Goal: Task Accomplishment & Management: Use online tool/utility

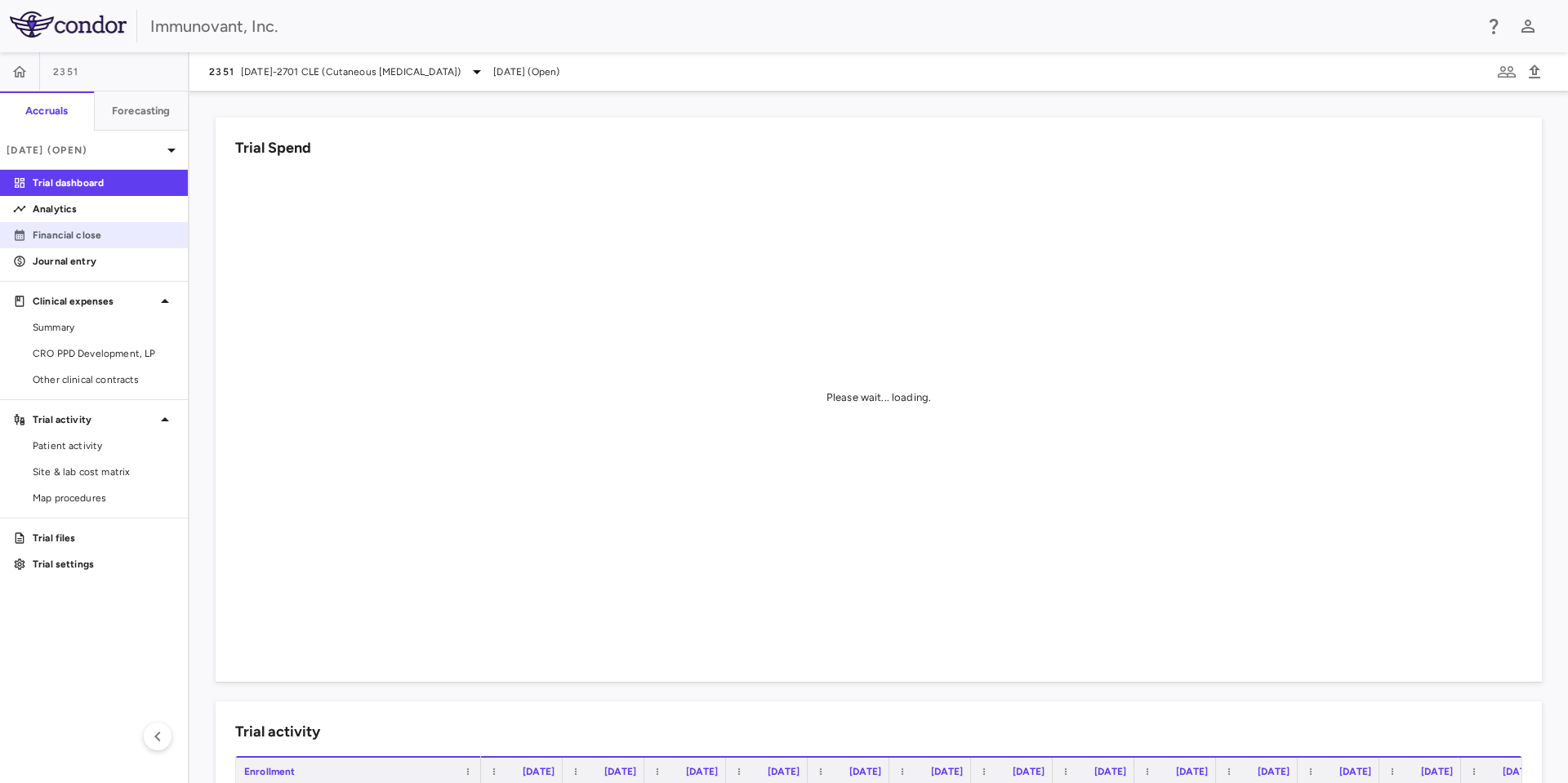
click at [66, 231] on p "Financial close" at bounding box center [103, 236] width 142 height 15
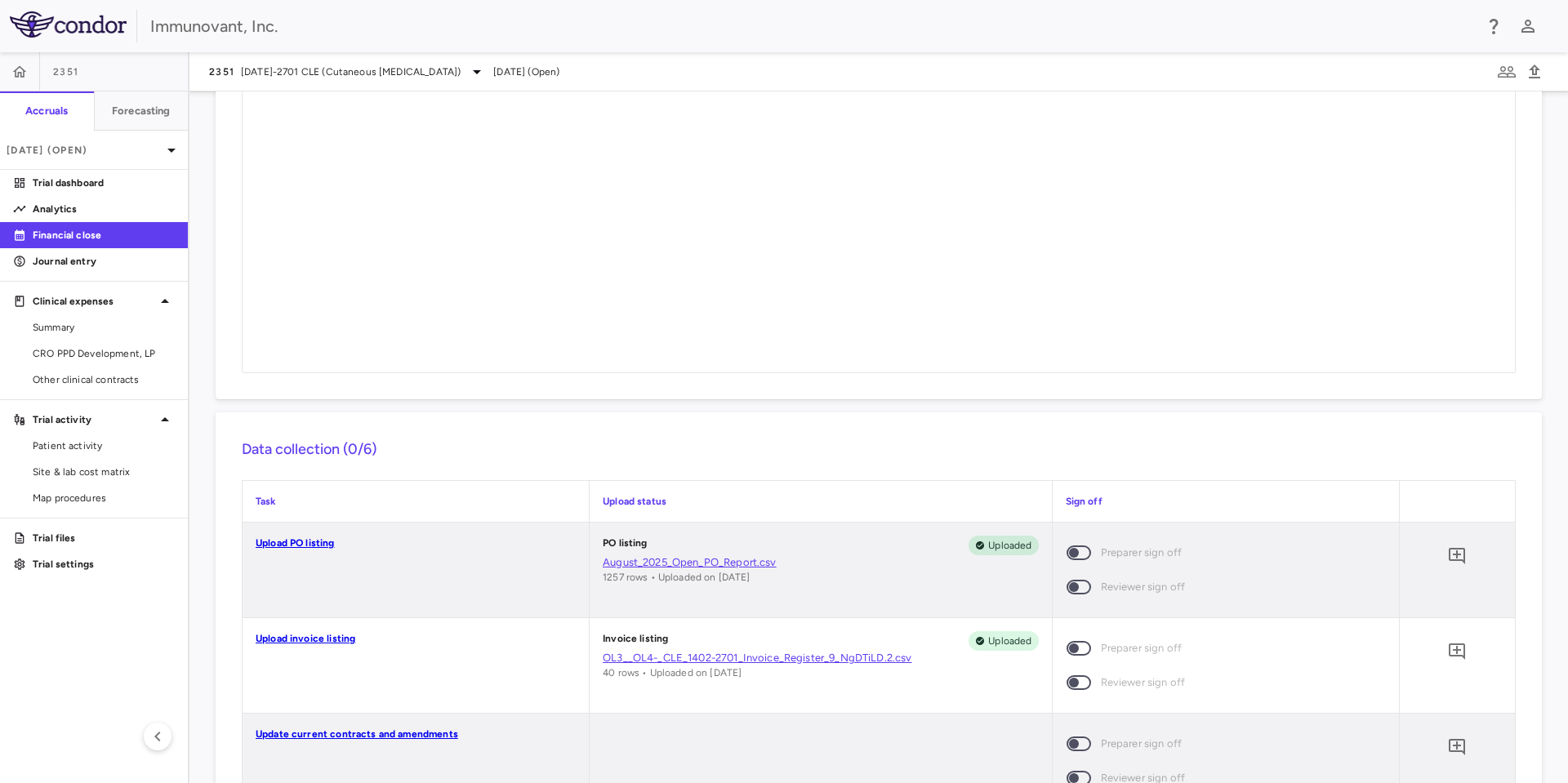
scroll to position [1222, 0]
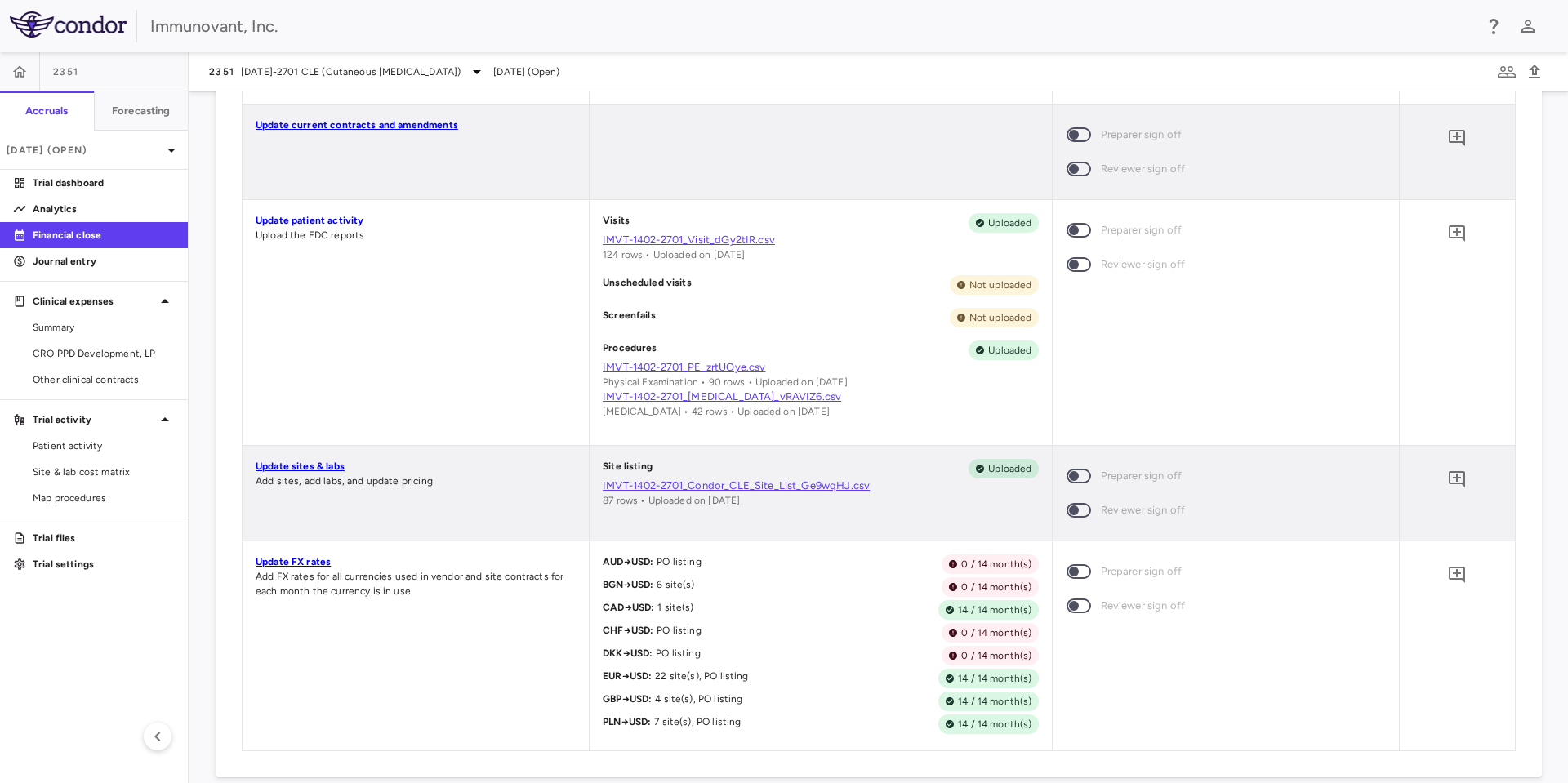
click at [306, 466] on link "Update sites & labs" at bounding box center [300, 466] width 89 height 11
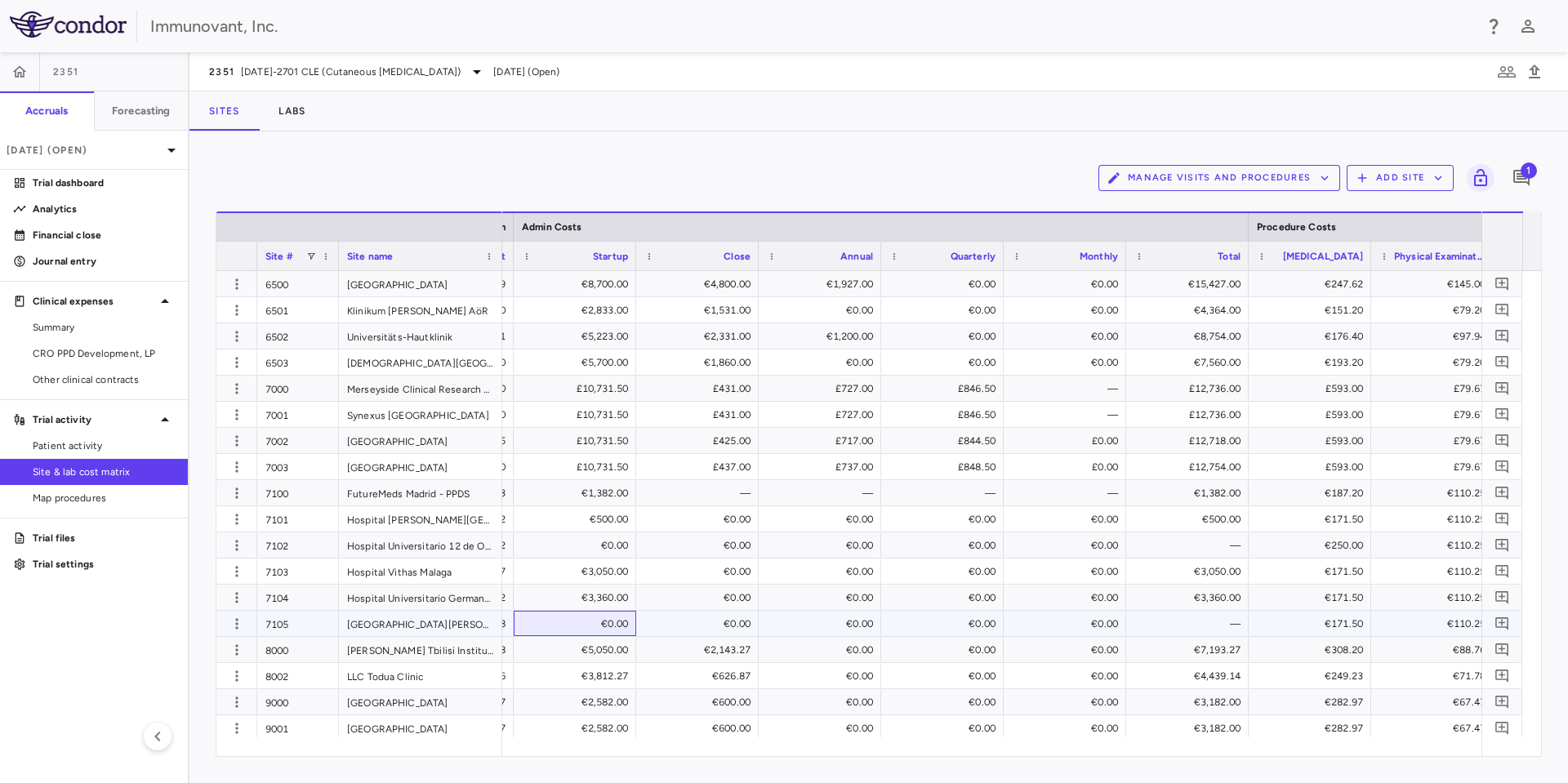
click at [588, 625] on div "€0.00" at bounding box center [578, 624] width 99 height 26
type input "*"
type input "****"
click at [577, 543] on div "€0.00" at bounding box center [578, 546] width 99 height 26
type input "****"
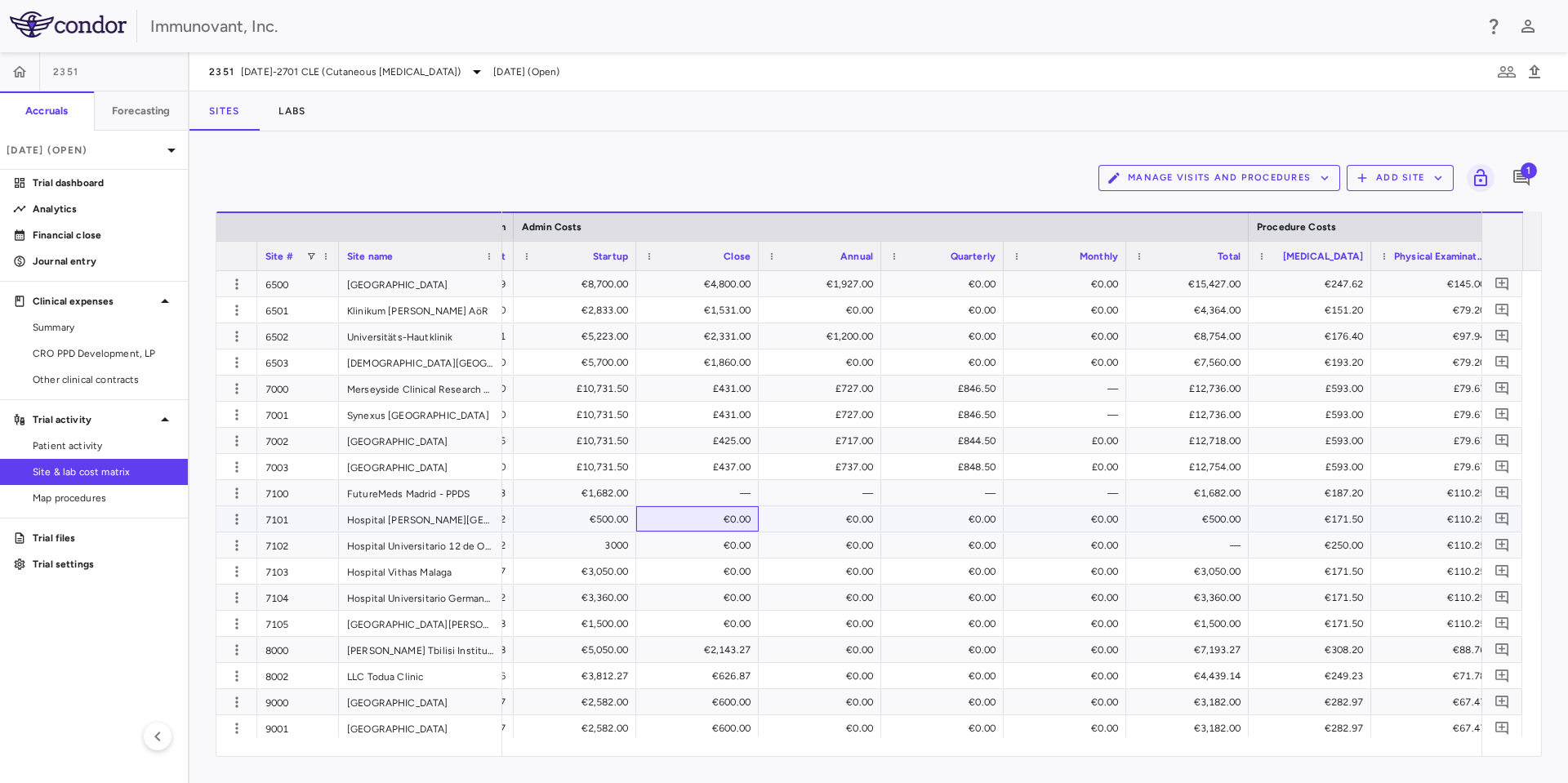
click at [647, 515] on div "€0.00" at bounding box center [697, 519] width 106 height 24
click at [608, 555] on div "3000" at bounding box center [578, 546] width 99 height 26
click at [612, 583] on div "€3,050.00" at bounding box center [574, 571] width 122 height 26
click at [698, 549] on div "€0.00" at bounding box center [700, 546] width 99 height 26
click at [740, 581] on div "€0.00" at bounding box center [700, 571] width 99 height 26
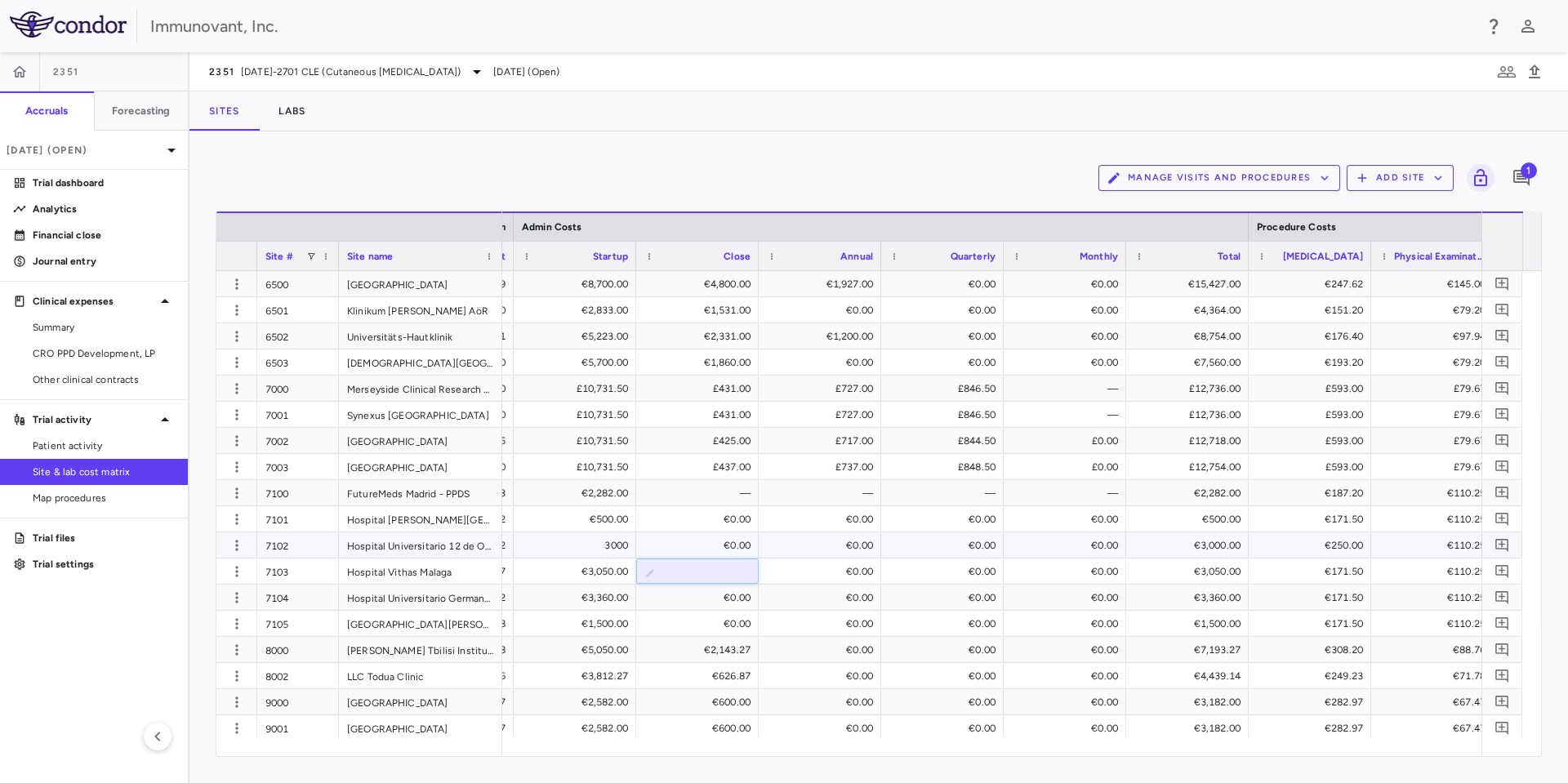
click at [586, 536] on div "3000" at bounding box center [578, 546] width 99 height 26
click at [671, 592] on div "€0.00" at bounding box center [700, 597] width 99 height 26
click at [581, 605] on div "€3,360.00" at bounding box center [578, 597] width 99 height 26
click at [595, 489] on div "€2,282.00" at bounding box center [578, 493] width 99 height 26
click at [595, 546] on div "3000" at bounding box center [578, 546] width 99 height 26
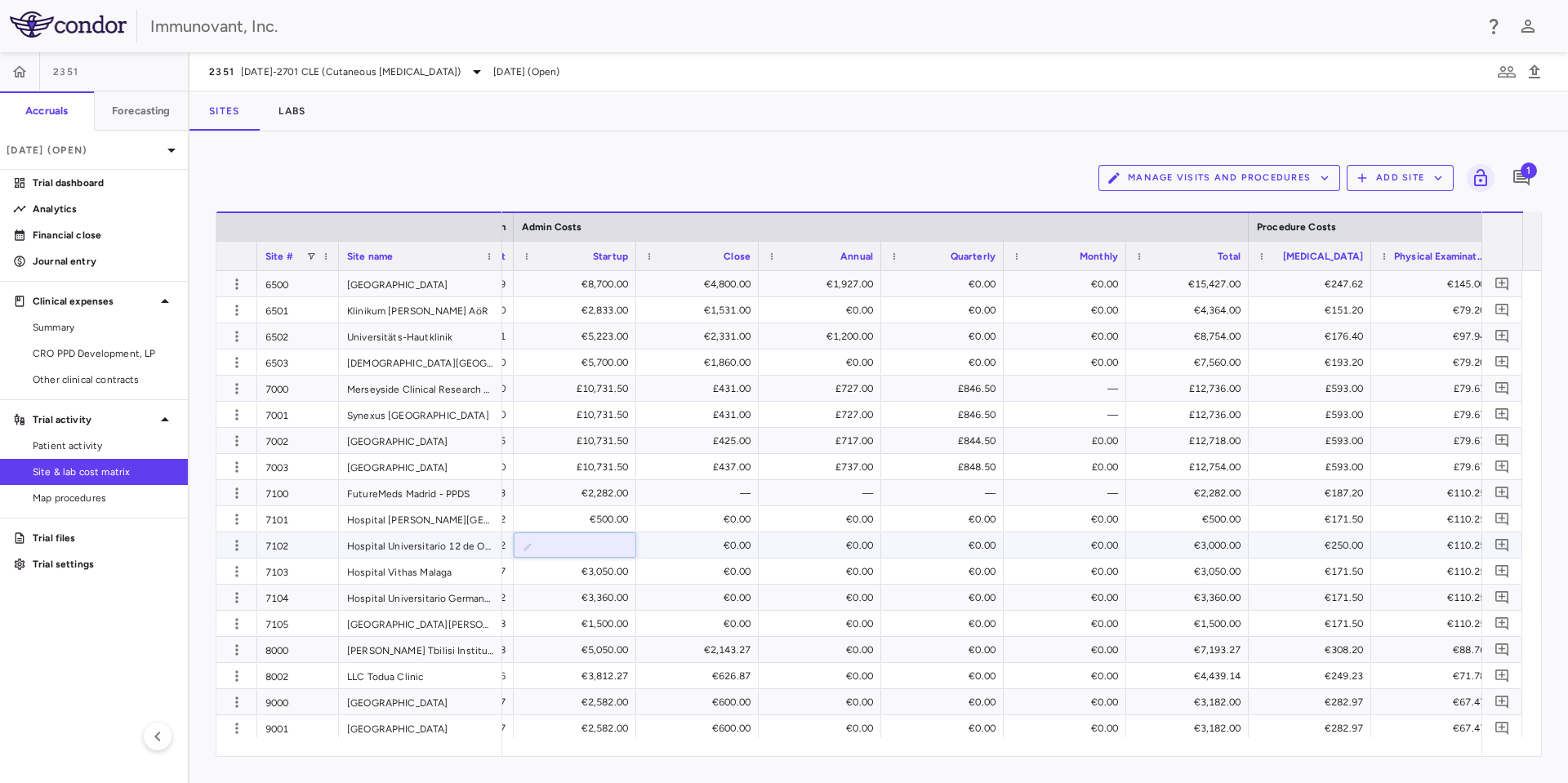
click at [595, 546] on input "****" at bounding box center [587, 547] width 97 height 27
type input "****"
click at [650, 646] on div "€2,143.27" at bounding box center [697, 650] width 106 height 24
click at [559, 576] on div "€3,050.00" at bounding box center [578, 571] width 99 height 26
click at [555, 547] on div "3000" at bounding box center [578, 546] width 99 height 26
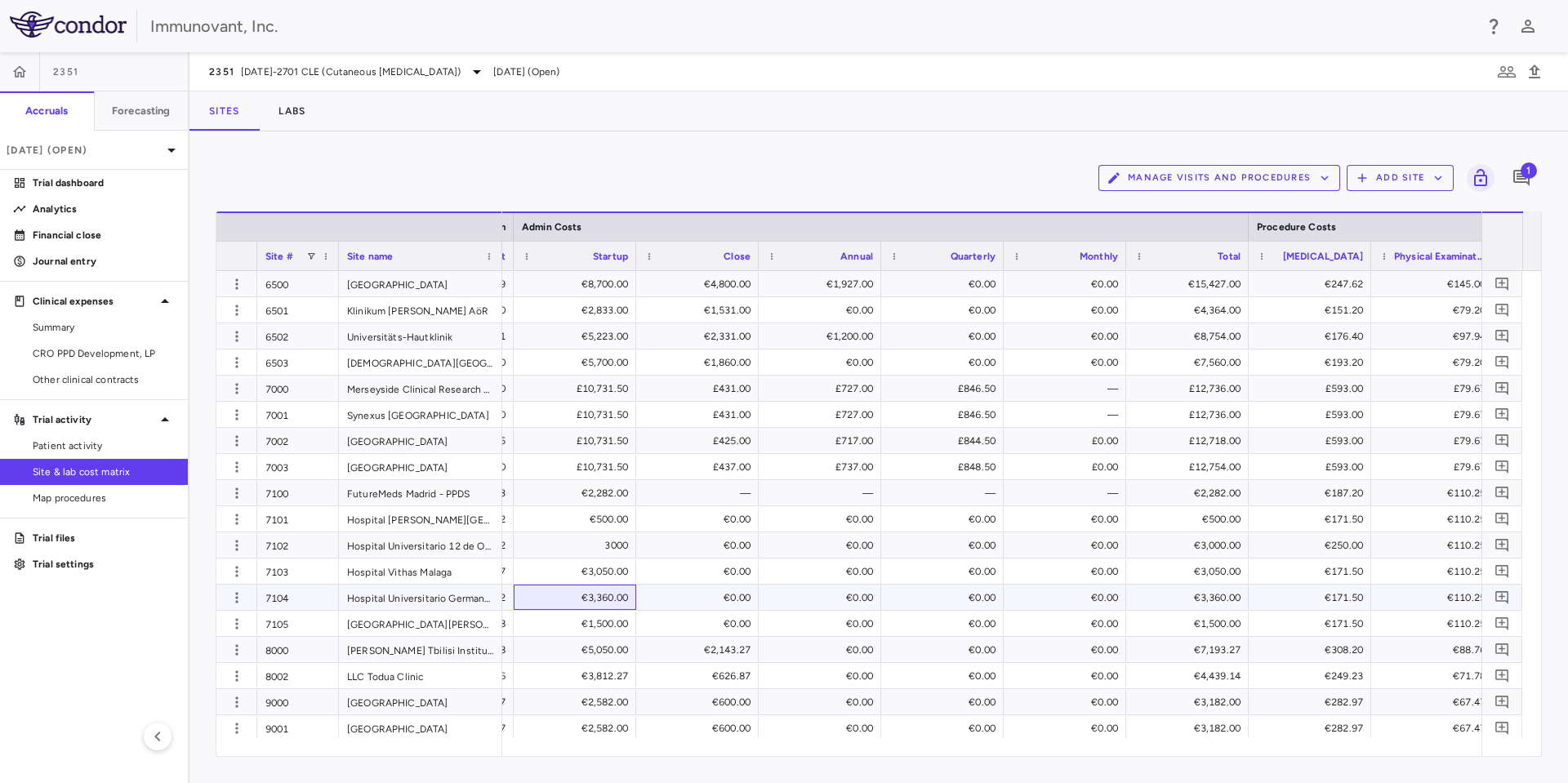
click at [612, 593] on div "€3,360.00" at bounding box center [578, 597] width 99 height 26
click at [678, 542] on div "€0.00" at bounding box center [700, 546] width 99 height 26
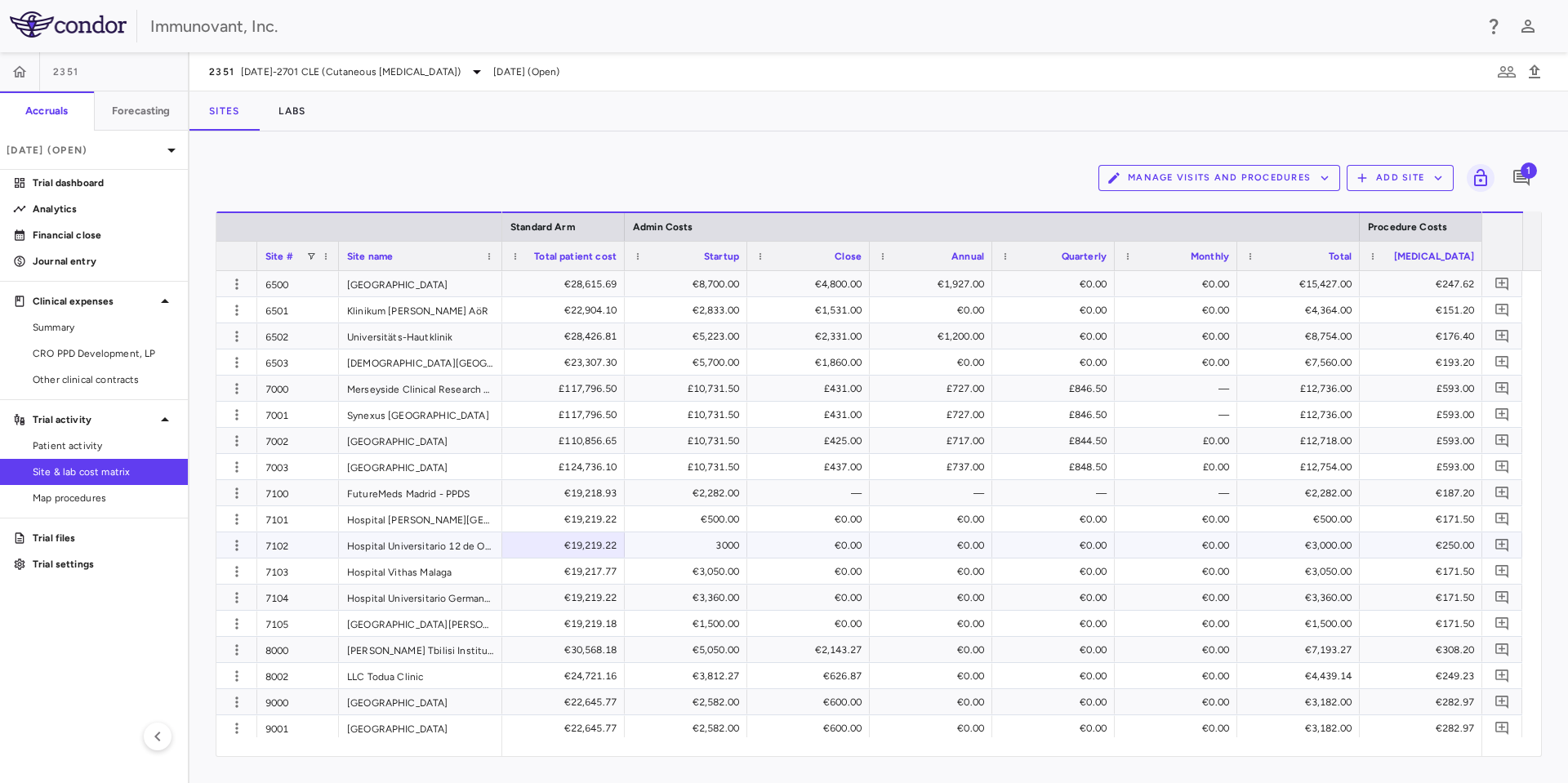
scroll to position [0, 8958]
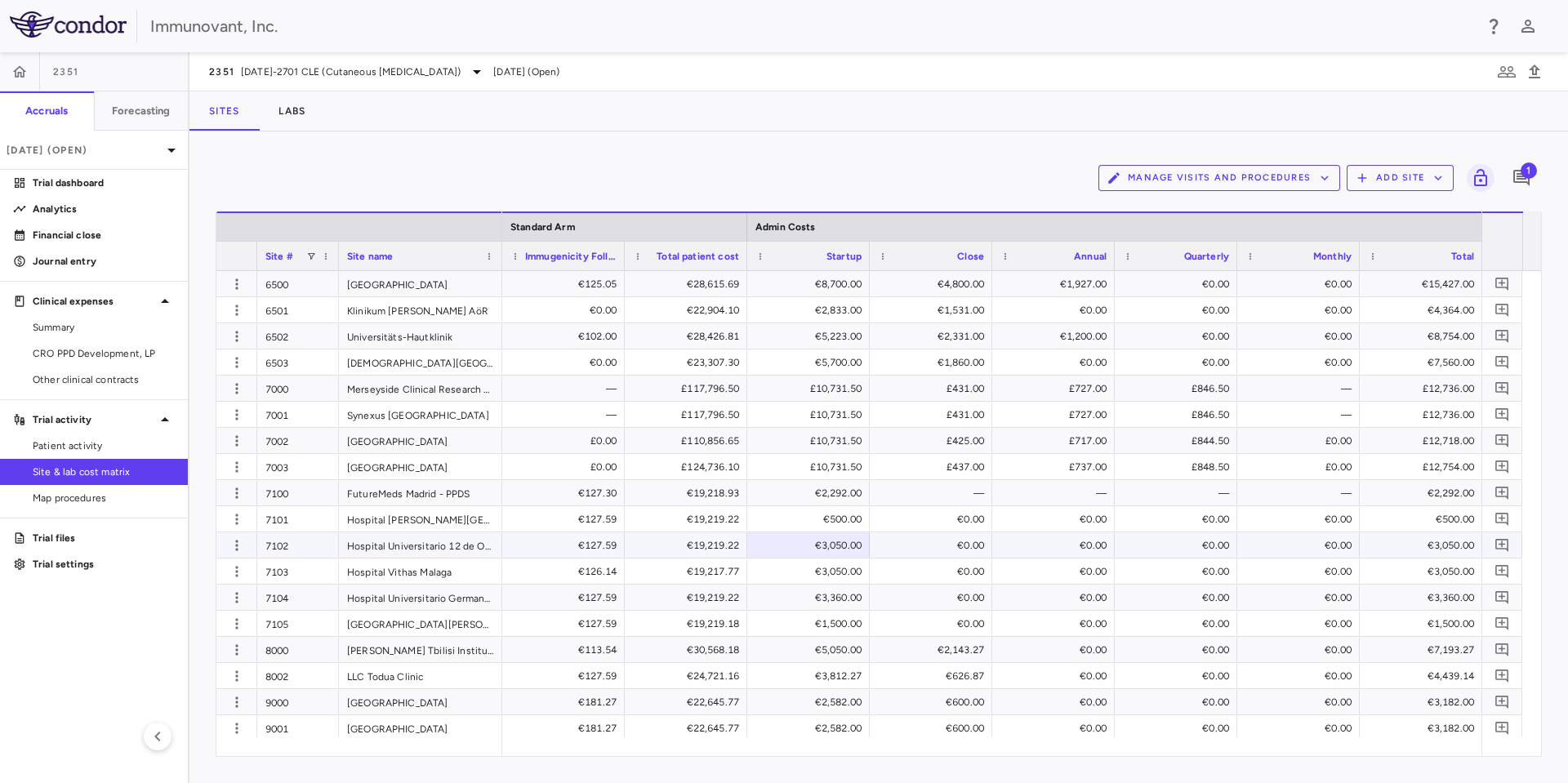
click at [843, 553] on div "€3,050.00" at bounding box center [812, 546] width 99 height 26
type input "****"
click at [841, 551] on div "3000" at bounding box center [812, 546] width 99 height 26
click at [883, 547] on div "€0.00" at bounding box center [930, 546] width 106 height 24
click at [841, 581] on div "€3,050.00" at bounding box center [812, 571] width 99 height 26
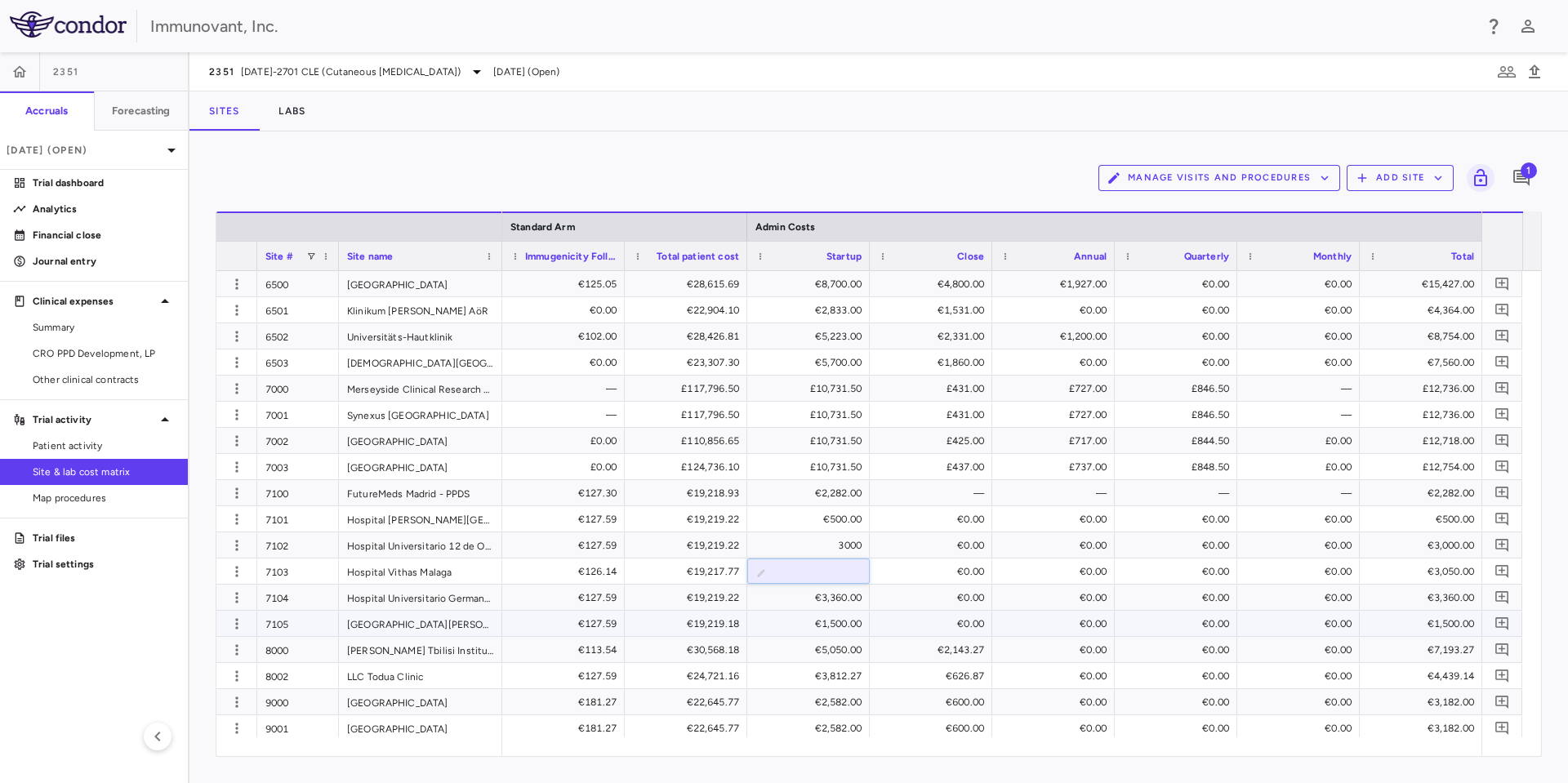
click at [851, 613] on div "€1,500.00" at bounding box center [812, 624] width 99 height 26
click at [840, 545] on div "3000" at bounding box center [812, 546] width 99 height 26
click at [839, 545] on input "****" at bounding box center [821, 547] width 97 height 27
type input "****"
click at [862, 471] on div "£10,731.50" at bounding box center [808, 466] width 122 height 26
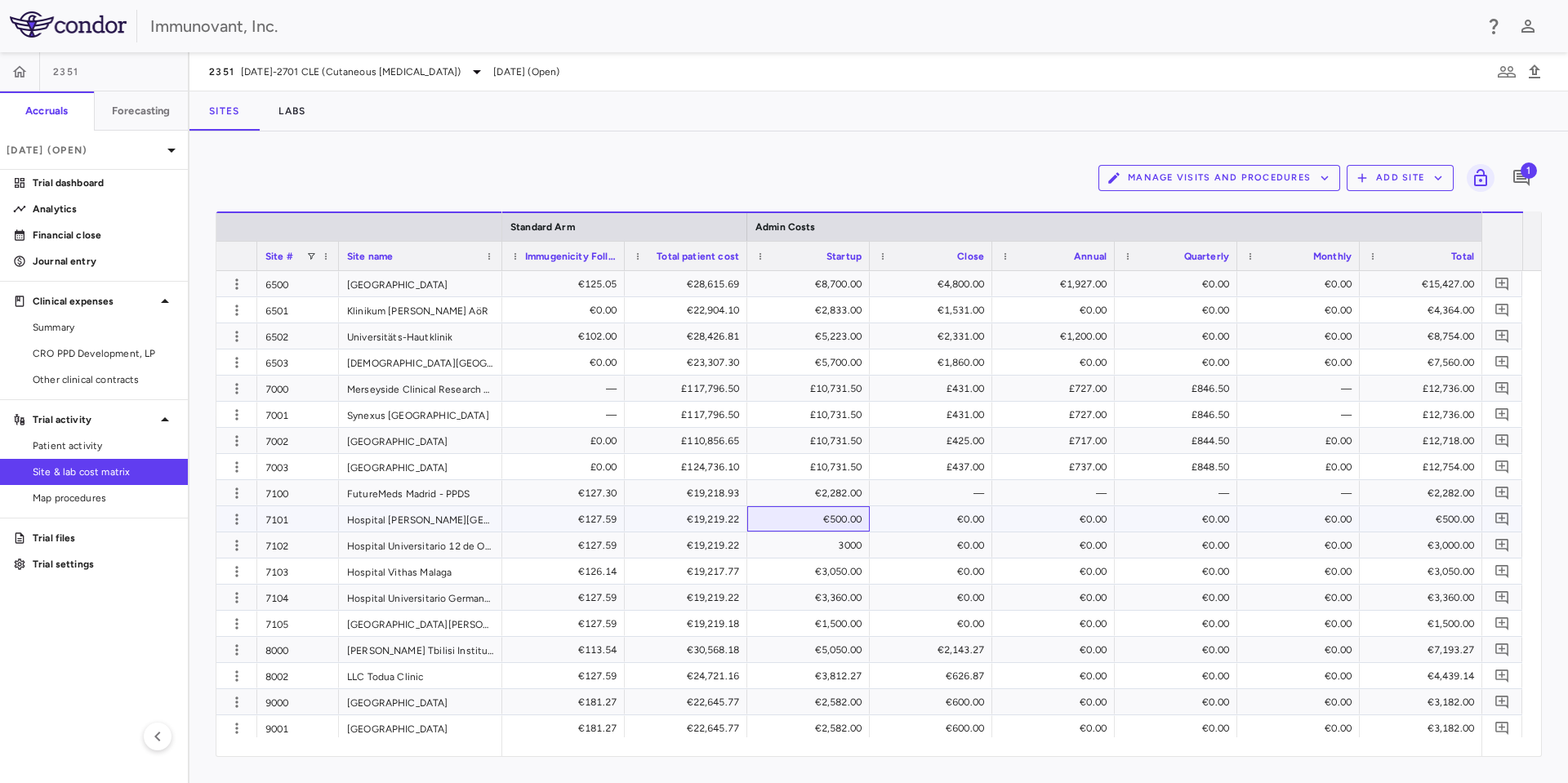
click at [861, 520] on div "€500.00" at bounding box center [808, 519] width 122 height 26
click at [844, 570] on div "€3,050.00" at bounding box center [812, 571] width 99 height 26
click at [847, 550] on div "3000" at bounding box center [812, 546] width 99 height 26
click at [843, 573] on div "€3,050.00" at bounding box center [812, 571] width 99 height 26
click at [837, 547] on div "3000" at bounding box center [812, 546] width 99 height 26
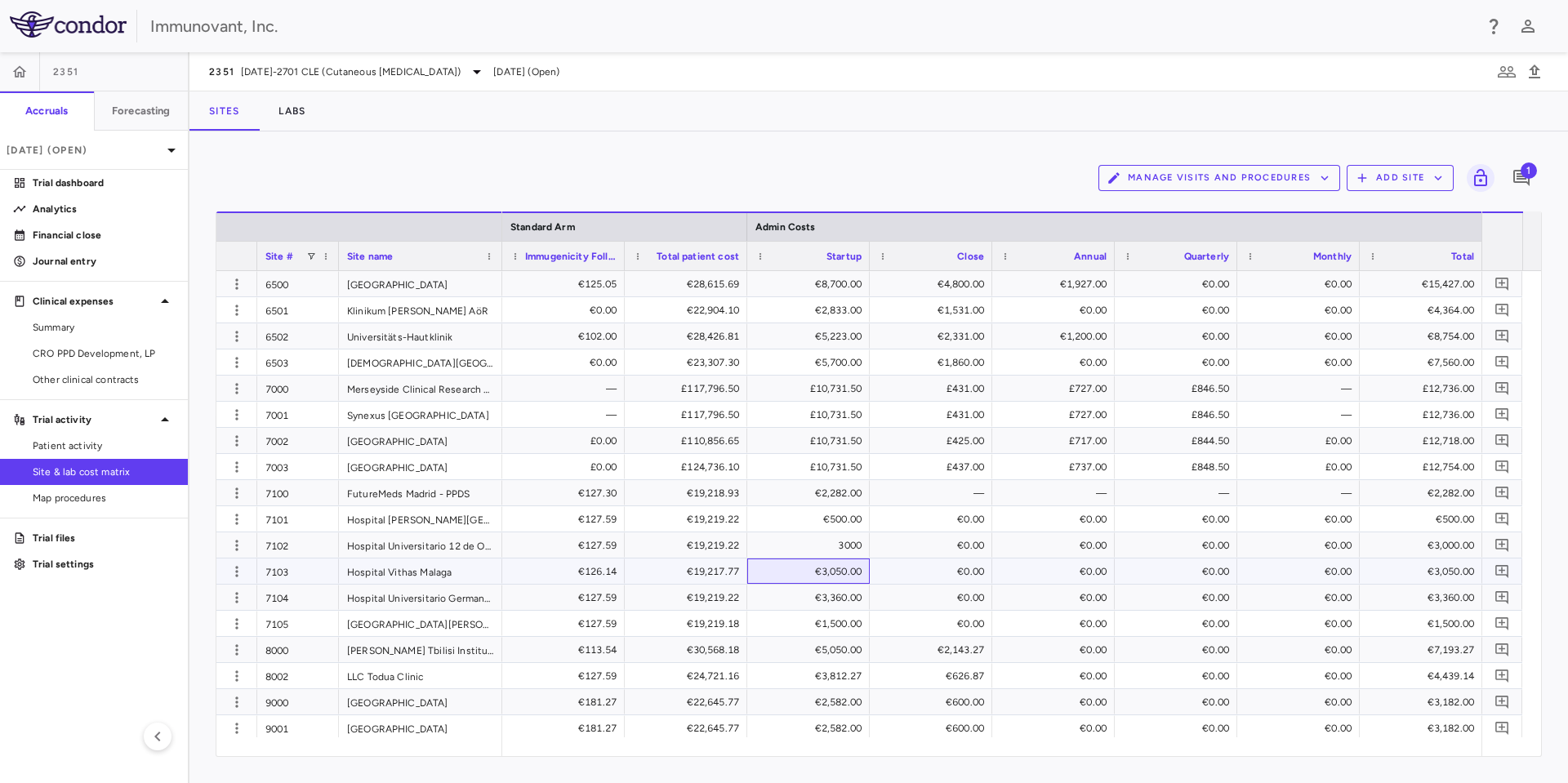
click at [843, 571] on div "€3,050.00" at bounding box center [812, 571] width 99 height 26
click at [644, 540] on div "€19,219.22" at bounding box center [689, 546] width 99 height 26
click at [962, 524] on div "€0.00" at bounding box center [934, 519] width 99 height 26
click at [947, 552] on div "€0.00" at bounding box center [934, 546] width 99 height 26
click at [849, 576] on div "€3,050.00" at bounding box center [812, 571] width 99 height 26
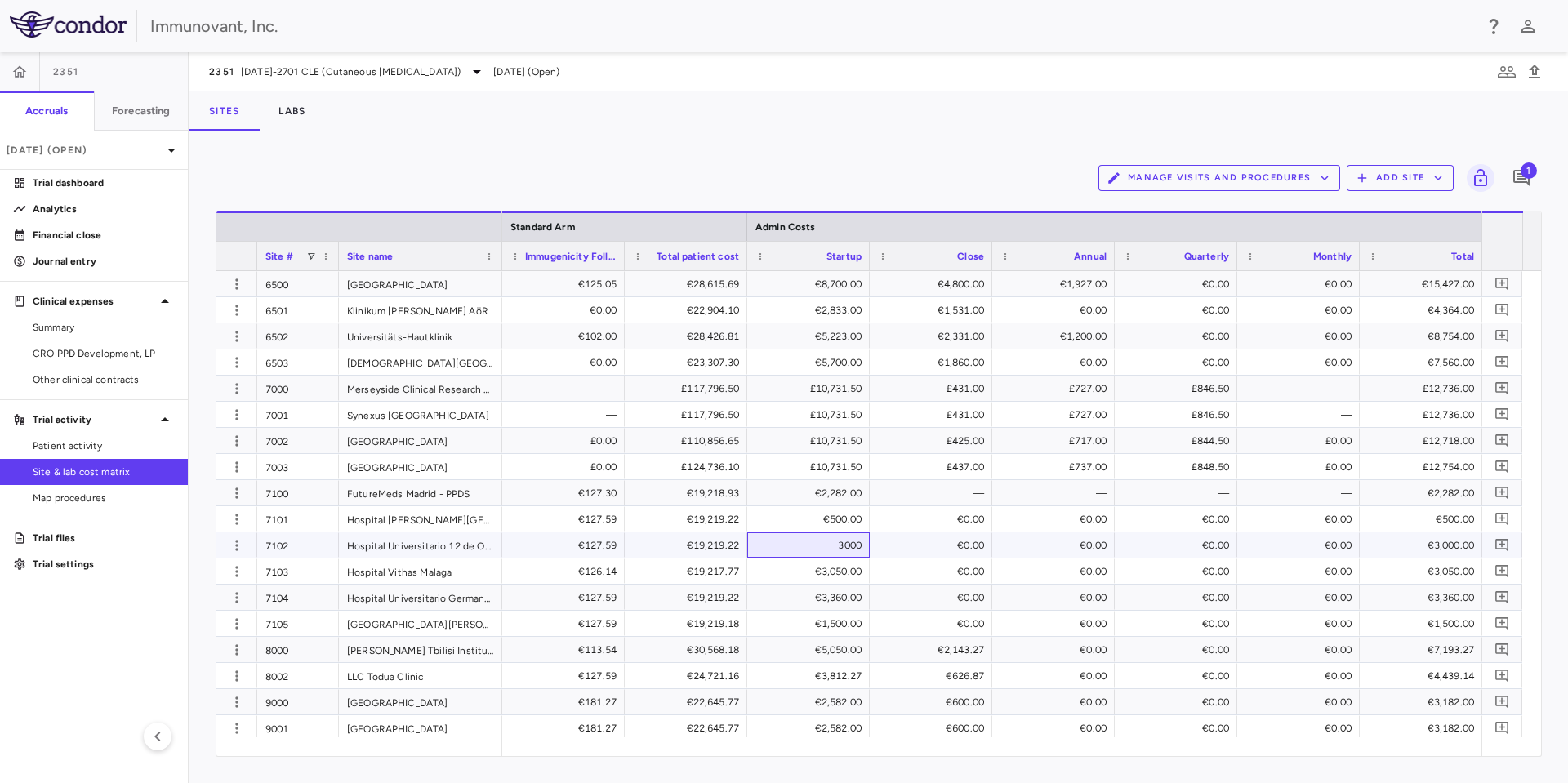
click at [846, 547] on div "3000" at bounding box center [812, 546] width 99 height 26
type input "*"
type input "****"
click at [859, 627] on div "€1,500.00" at bounding box center [812, 624] width 99 height 26
click at [912, 468] on div "£437.00" at bounding box center [934, 466] width 99 height 26
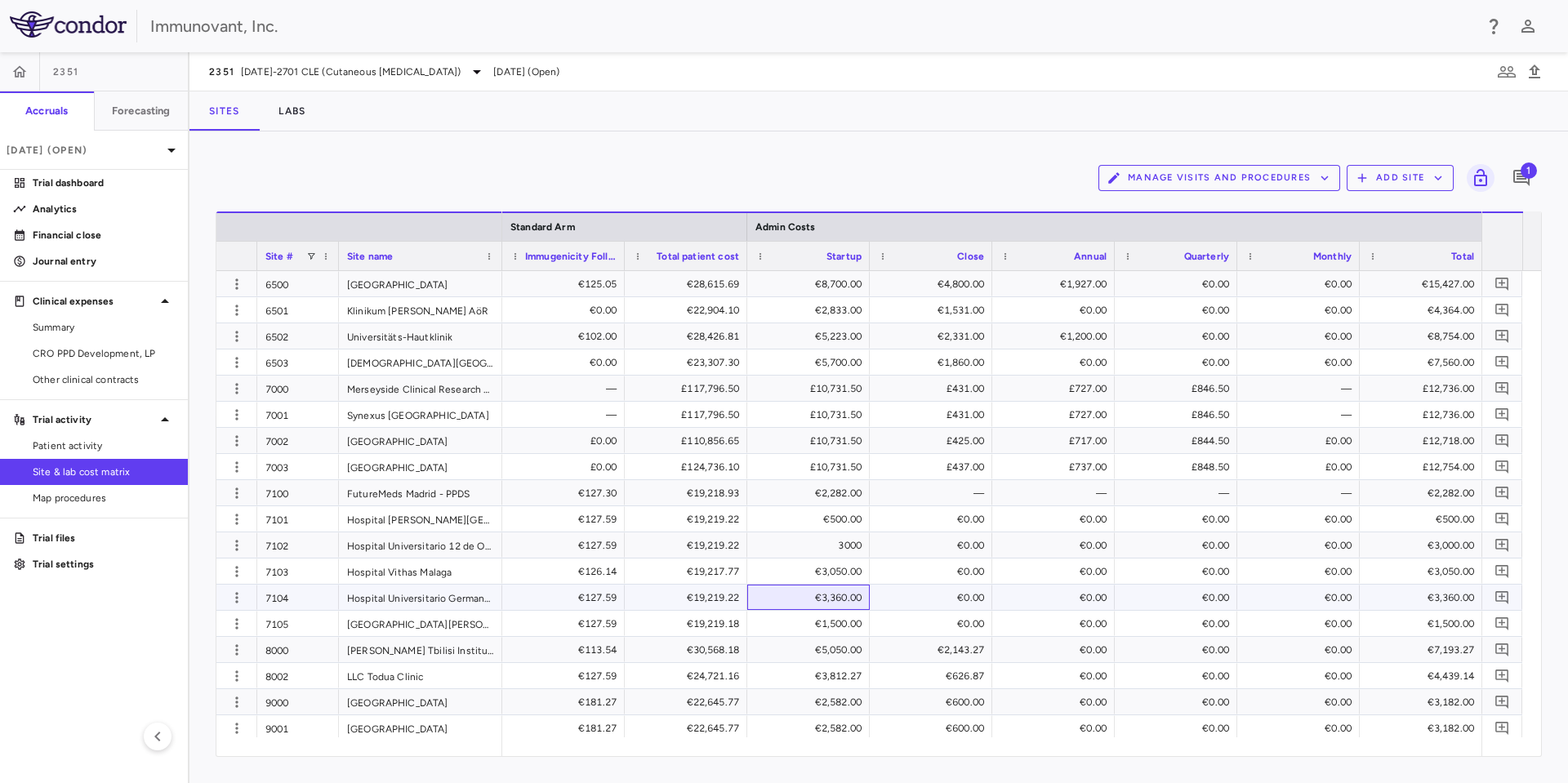
drag, startPoint x: 869, startPoint y: 601, endPoint x: 866, endPoint y: 625, distance: 24.2
click at [869, 603] on div "€3,360.00" at bounding box center [808, 597] width 122 height 26
drag, startPoint x: 867, startPoint y: 660, endPoint x: 869, endPoint y: 676, distance: 16.1
click at [867, 662] on div "€5,050.00" at bounding box center [808, 650] width 122 height 26
click at [872, 702] on div "€600.00" at bounding box center [930, 702] width 122 height 26
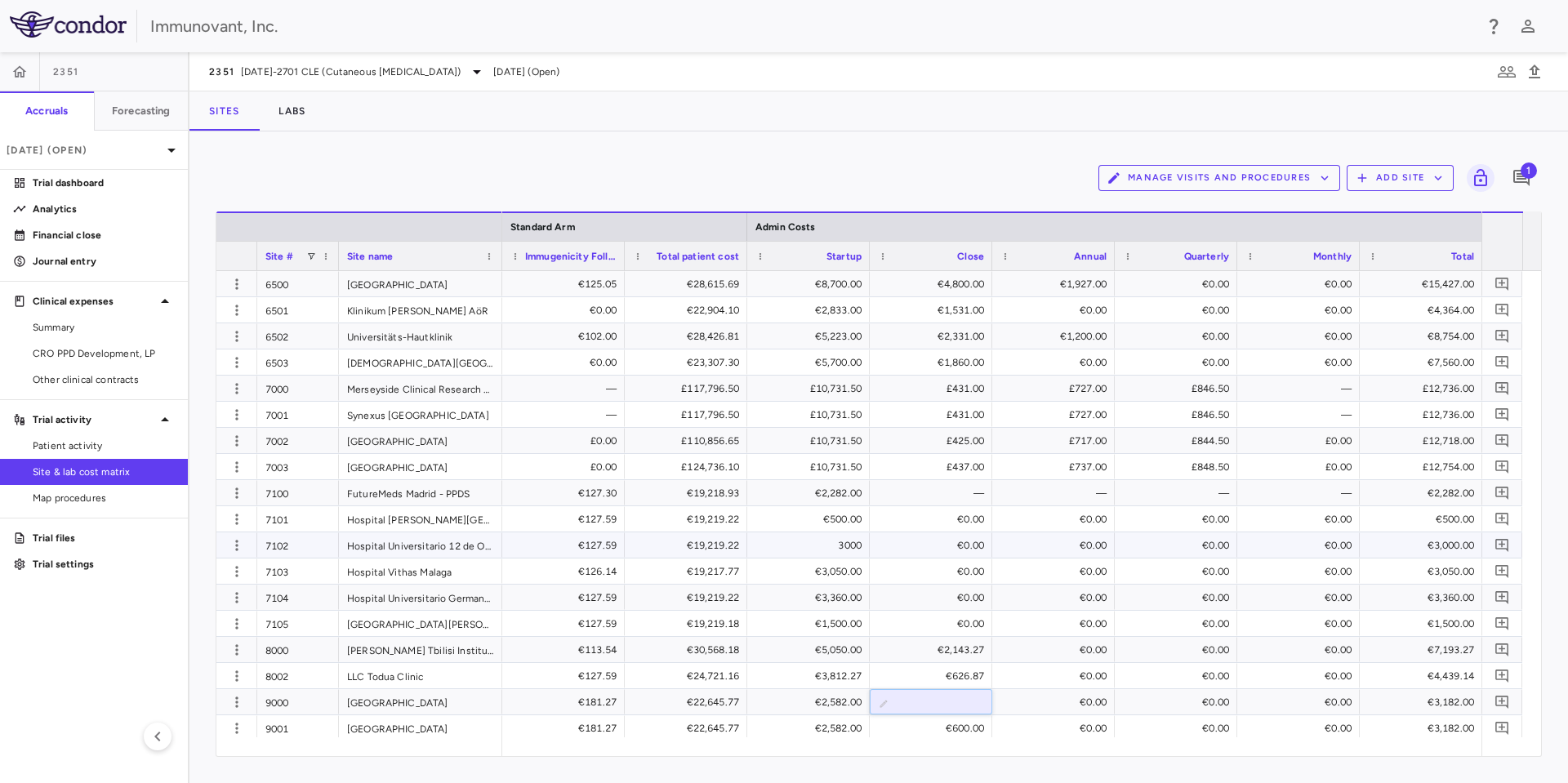
click at [976, 543] on div "€0.00" at bounding box center [934, 546] width 99 height 26
click at [110, 469] on span "Site & lab cost matrix" at bounding box center [103, 472] width 142 height 15
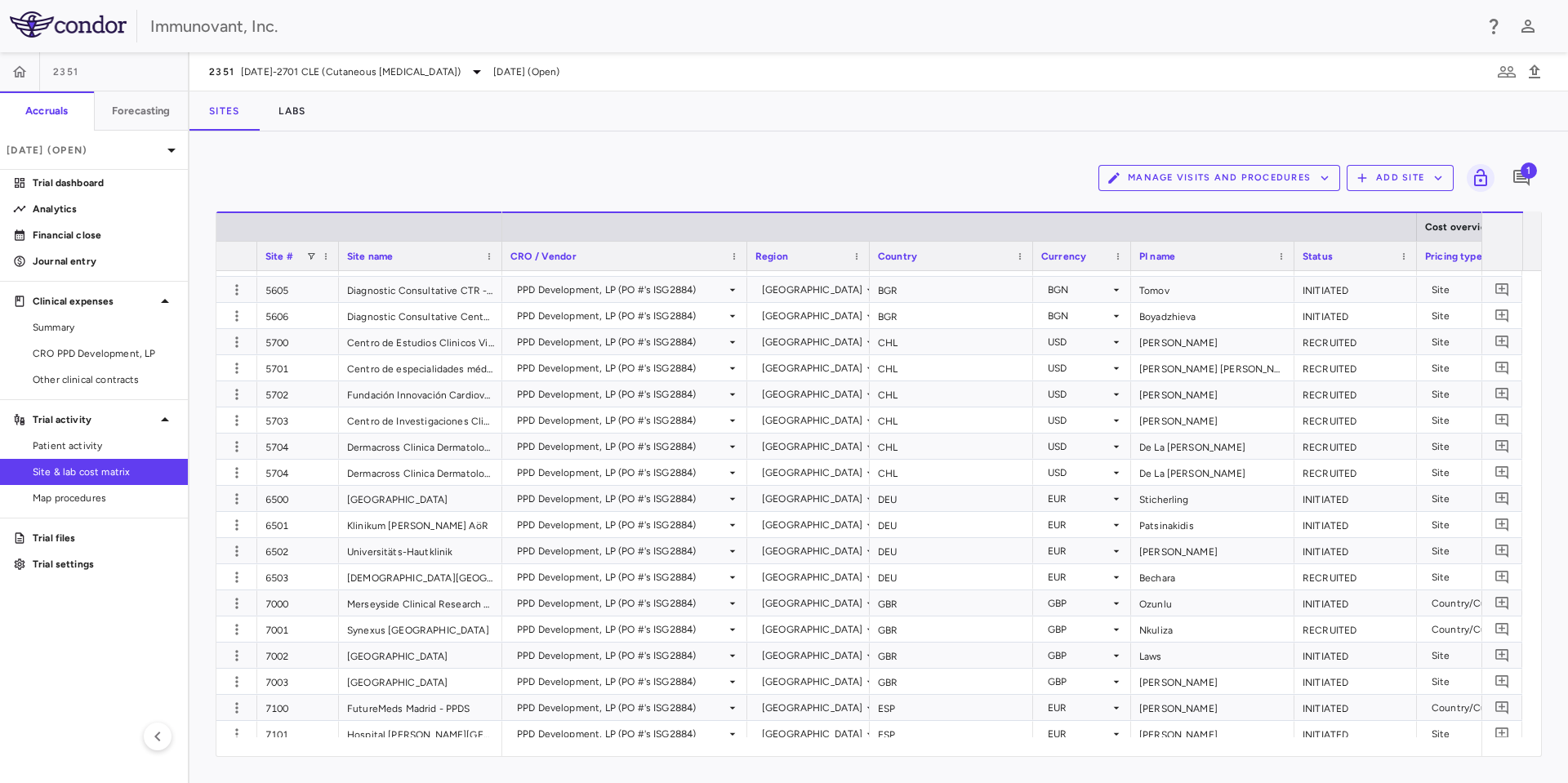
scroll to position [0, 252]
